Goal: Find specific page/section: Find specific page/section

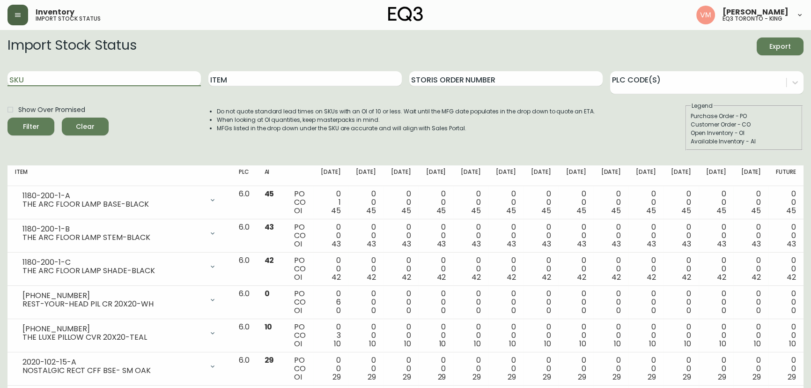
click at [14, 22] on button "button" at bounding box center [17, 15] width 21 height 21
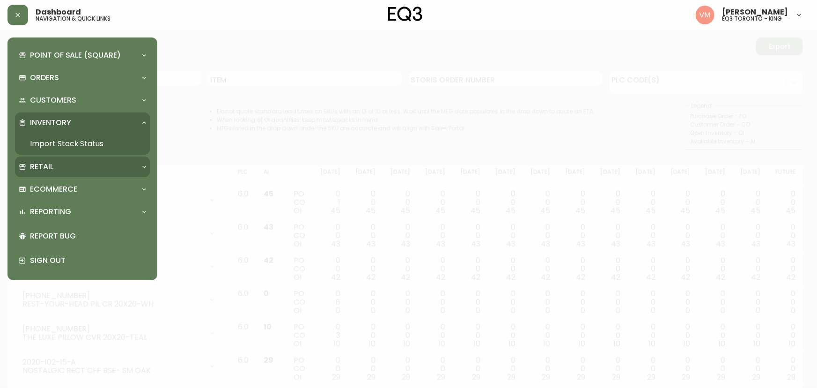
click at [86, 168] on div "Retail" at bounding box center [78, 166] width 118 height 10
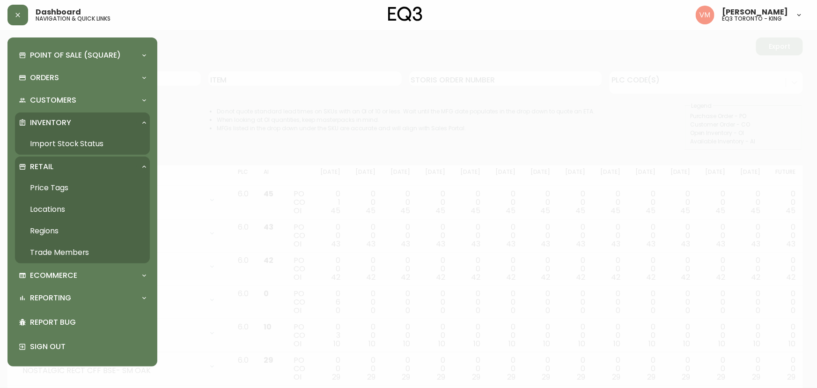
click at [90, 188] on link "Price Tags" at bounding box center [82, 188] width 135 height 22
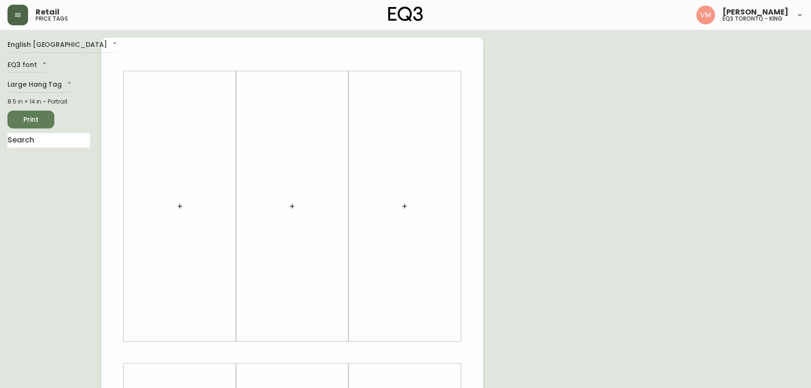
click at [16, 14] on icon "button" at bounding box center [17, 14] width 7 height 7
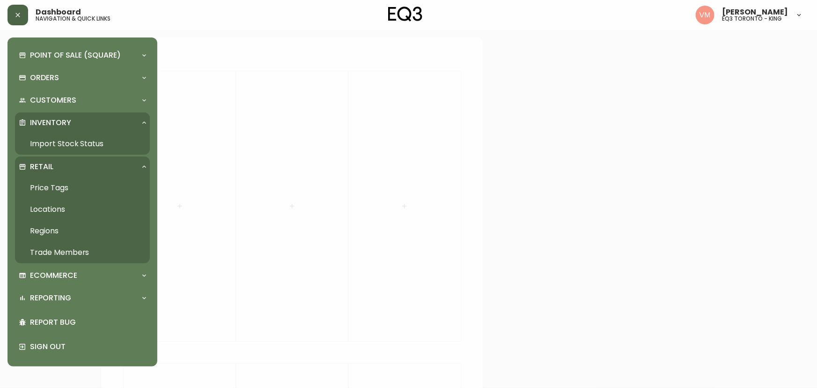
click at [69, 142] on link "Import Stock Status" at bounding box center [82, 144] width 135 height 22
